Goal: Find contact information: Find contact information

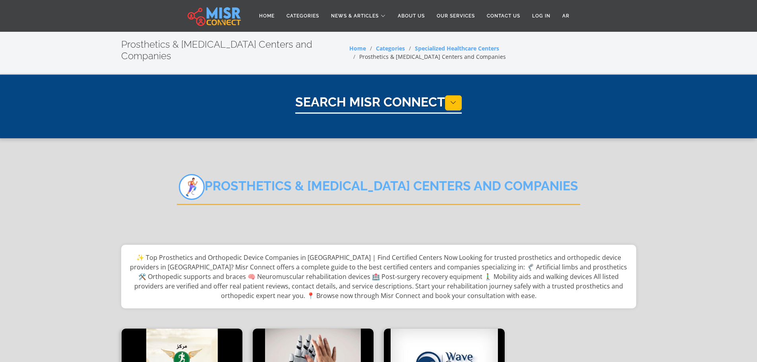
select select "**********"
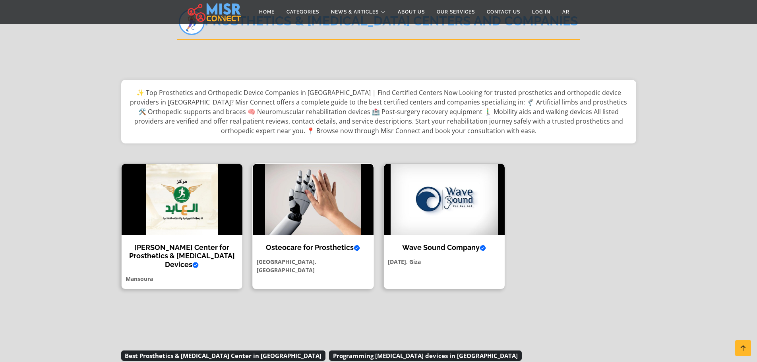
scroll to position [159, 0]
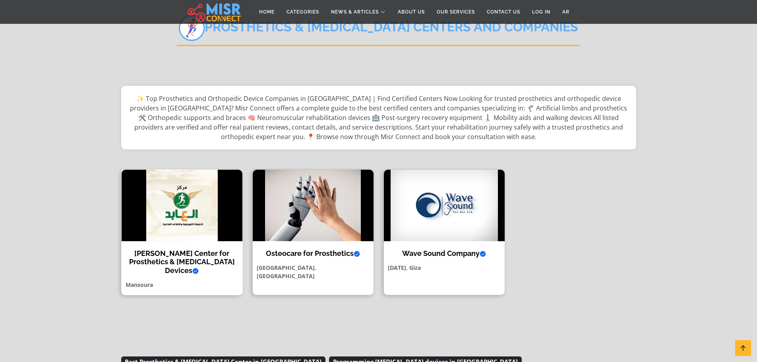
click at [178, 249] on h4 "Al Abed Center for Prosthetics & Orthotic Devices Verified account" at bounding box center [182, 262] width 109 height 26
click at [324, 210] on img at bounding box center [313, 206] width 121 height 72
click at [456, 221] on img at bounding box center [444, 206] width 121 height 72
click at [430, 192] on img at bounding box center [444, 206] width 121 height 72
click at [433, 199] on img at bounding box center [444, 206] width 121 height 72
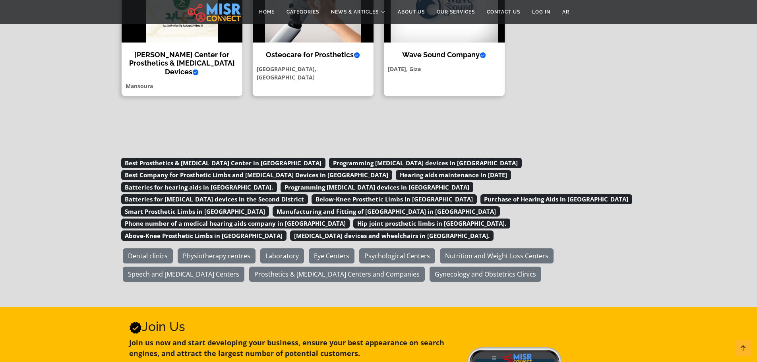
scroll to position [318, 0]
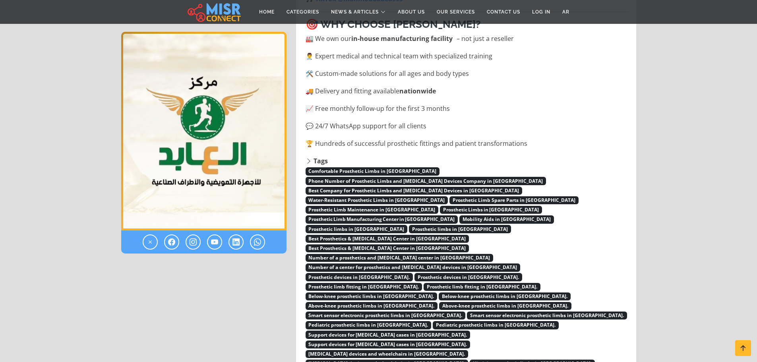
scroll to position [1272, 0]
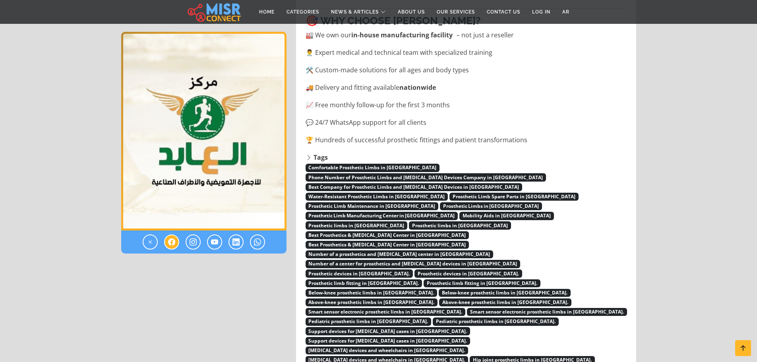
click at [169, 247] on link at bounding box center [171, 242] width 15 height 15
click at [169, 242] on icon at bounding box center [171, 242] width 7 height 10
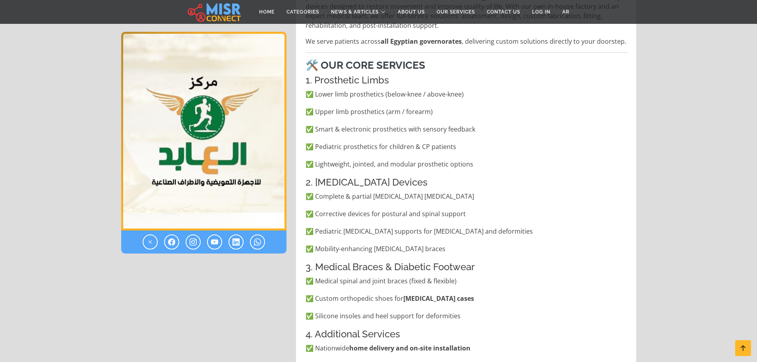
scroll to position [318, 0]
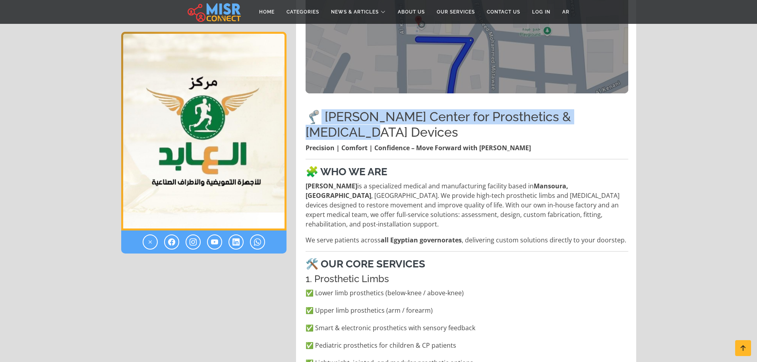
drag, startPoint x: 320, startPoint y: 109, endPoint x: 619, endPoint y: 105, distance: 298.6
click at [619, 109] on h2 "🦿 Al-Abed Center for Prosthetics & Orthotic Devices" at bounding box center [467, 124] width 323 height 31
copy h2 "Al-Abed Center for Prosthetics & Orthotic Devices"
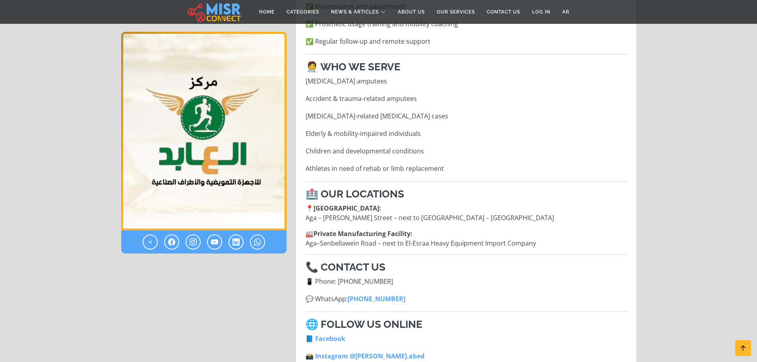
scroll to position [914, 0]
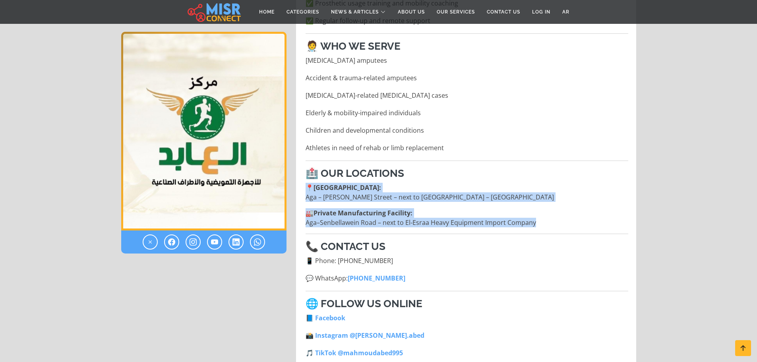
drag, startPoint x: 305, startPoint y: 153, endPoint x: 543, endPoint y: 189, distance: 240.4
click at [543, 189] on div "🦿 Al-Abed Center for Prosthetics & Orthotic Devices Precision | Comfort | Confi…" at bounding box center [467, 9] width 332 height 1004
copy div "📍 Main Medical Center: Aga – Georgeina Street – next to Banque du Caire – Manso…"
drag, startPoint x: 318, startPoint y: 226, endPoint x: 410, endPoint y: 227, distance: 92.6
click at [410, 256] on li "📱 Phone: +20 101 005 6304" at bounding box center [467, 261] width 323 height 10
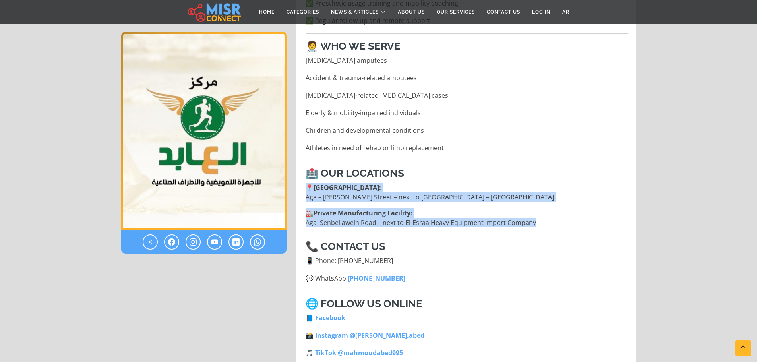
drag, startPoint x: 423, startPoint y: 243, endPoint x: 309, endPoint y: 227, distance: 115.3
click at [309, 256] on ul "📱 Phone: +20 101 005 6304 💬 WhatsApp: +20 109 095 5780" at bounding box center [467, 269] width 323 height 27
copy ul "📱 Phone: +20 101 005 6304 💬 WhatsApp: +20 109 095 5780"
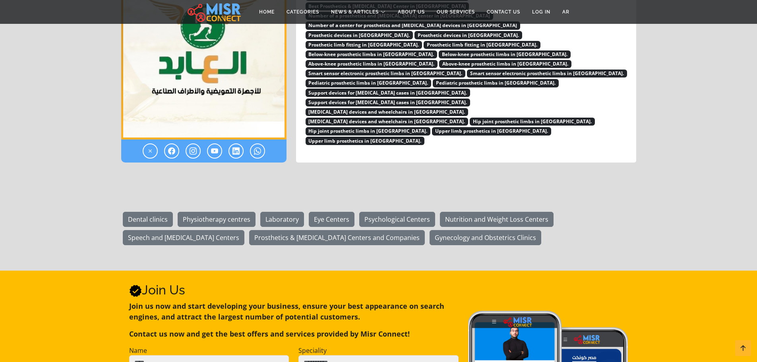
scroll to position [1312, 0]
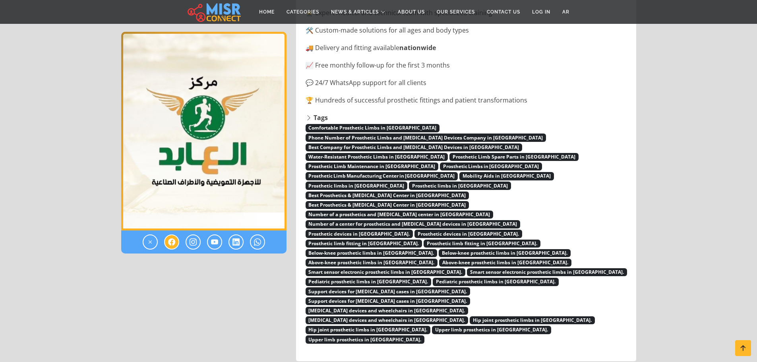
click at [170, 239] on icon at bounding box center [171, 242] width 7 height 10
click at [240, 241] on link at bounding box center [236, 242] width 15 height 15
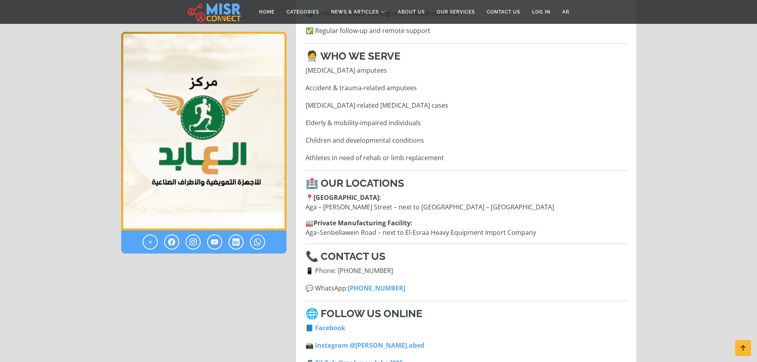
scroll to position [954, 0]
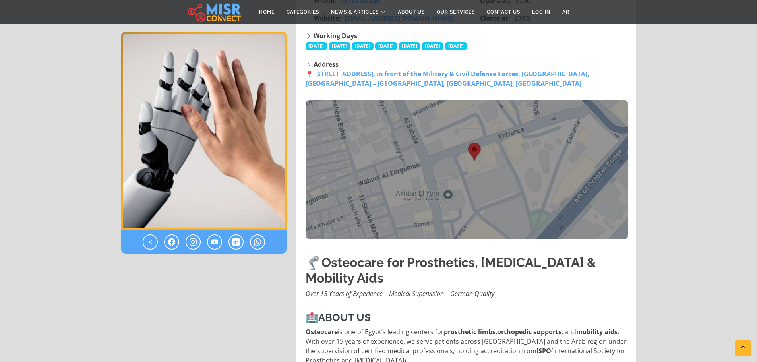
scroll to position [159, 0]
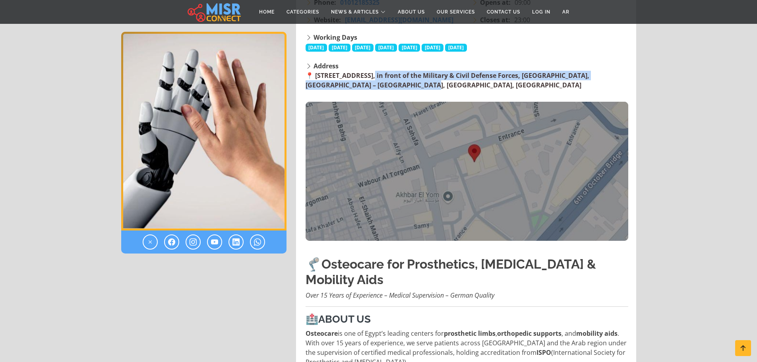
drag, startPoint x: 349, startPoint y: 89, endPoint x: 317, endPoint y: 79, distance: 34.3
click at [317, 79] on div "Address 📍 [STREET_ADDRESS], in front of the Military & Civil Defense Forces, [G…" at bounding box center [467, 151] width 323 height 180
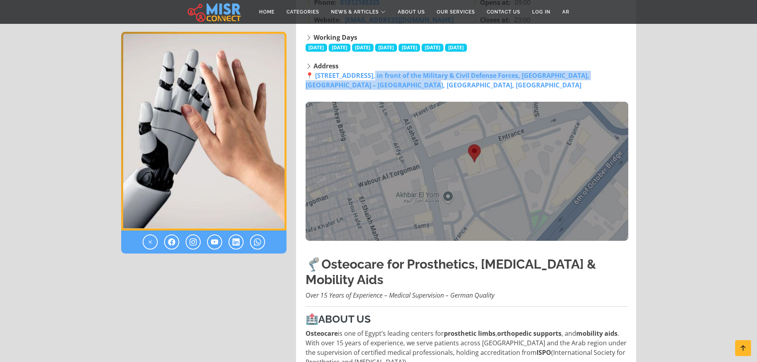
copy link "[GEOGRAPHIC_DATA], in front of the Military & Civil Defense Forces, [GEOGRAPHIC…"
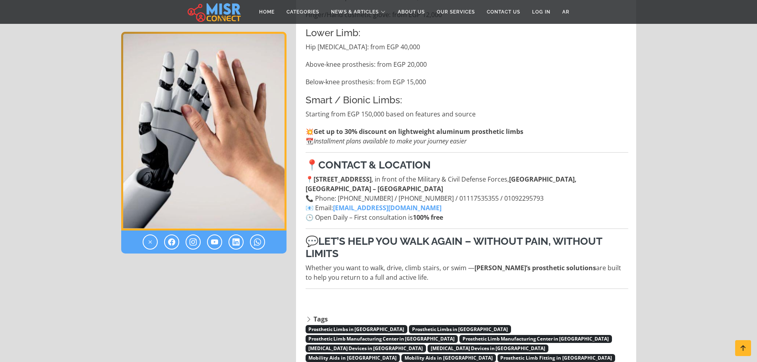
scroll to position [2107, 0]
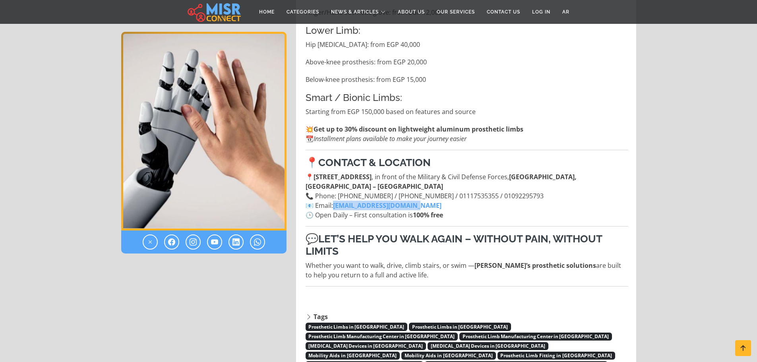
drag, startPoint x: 336, startPoint y: 196, endPoint x: 420, endPoint y: 196, distance: 84.7
click at [420, 196] on p "📍 [STREET_ADDRESS] , in front of the Military & Civil Defense Forces, [GEOGRAPH…" at bounding box center [467, 196] width 323 height 48
copy link "[EMAIL_ADDRESS][DOMAIN_NAME]"
drag, startPoint x: 314, startPoint y: 184, endPoint x: 518, endPoint y: 184, distance: 204.0
click at [518, 184] on p "📍 [STREET_ADDRESS] , in front of the Military & Civil Defense Forces, [GEOGRAPH…" at bounding box center [467, 196] width 323 height 48
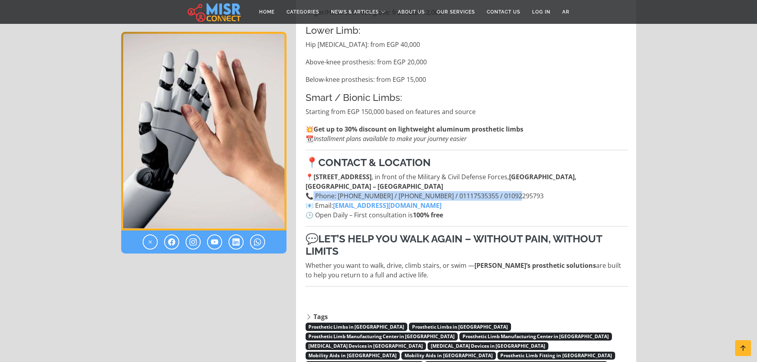
copy p "Phone: [PHONE_NUMBER] / [PHONE_NUMBER] / 01117535355 / 01092295793"
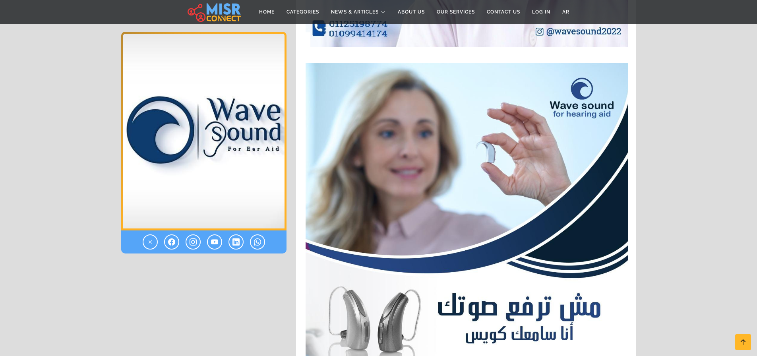
scroll to position [3022, 0]
